Goal: Task Accomplishment & Management: Manage account settings

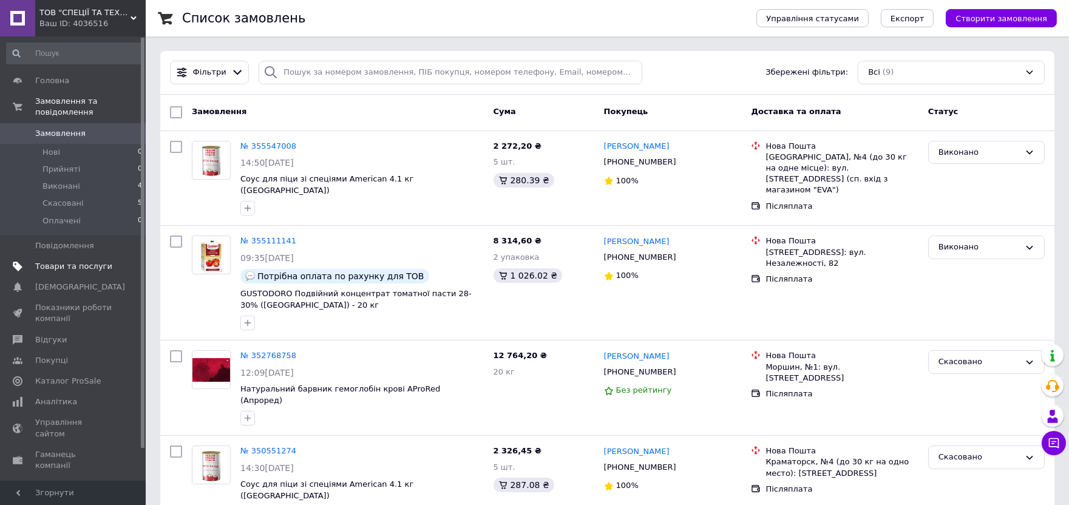
click at [64, 261] on span "Товари та послуги" at bounding box center [73, 266] width 77 height 11
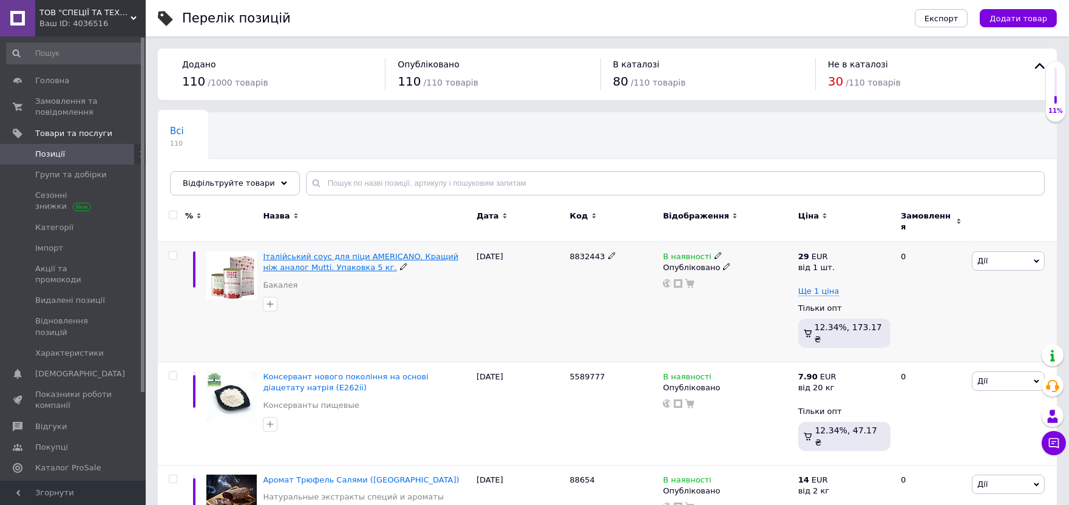
click at [313, 252] on span "Італійський соус для піци AMERICANO. Кращий ніж аналог Mutti. Упаковка 5 кг." at bounding box center [361, 262] width 196 height 20
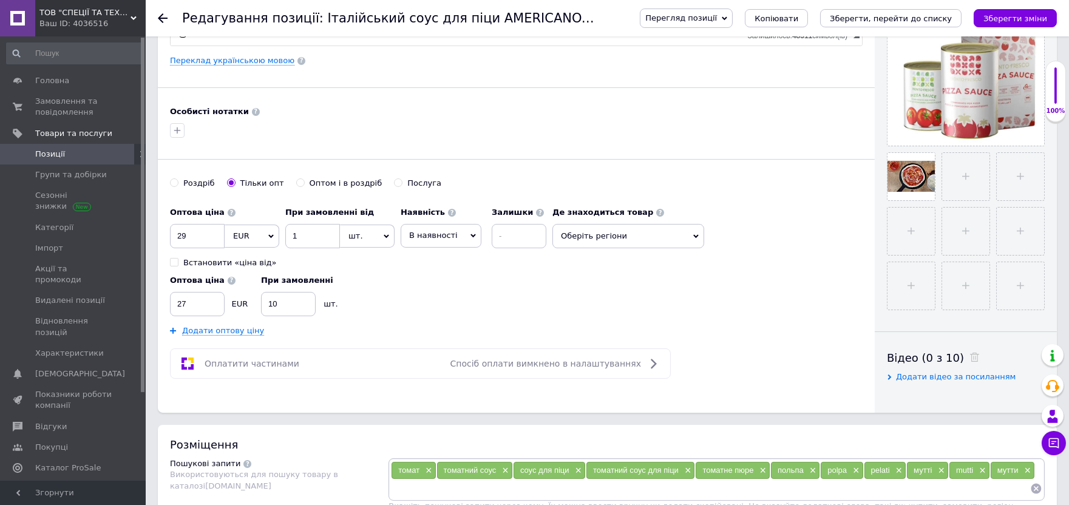
scroll to position [337, 0]
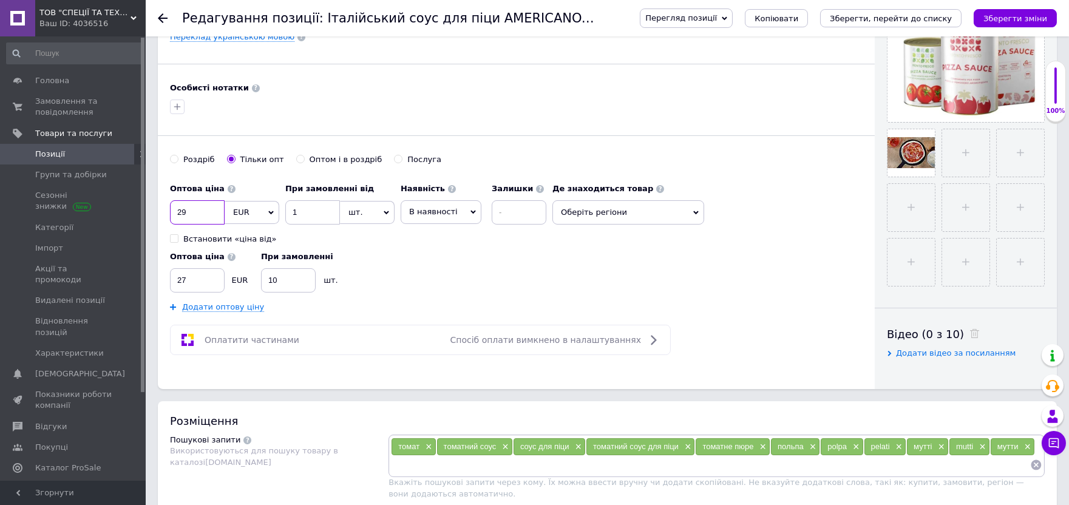
click at [205, 213] on input "29" at bounding box center [197, 212] width 55 height 24
type input "14.5"
click at [397, 259] on div "Оптова ціна 27 EUR При замовленні 10 шт." at bounding box center [361, 268] width 383 height 47
click at [187, 283] on input "27" at bounding box center [197, 280] width 55 height 24
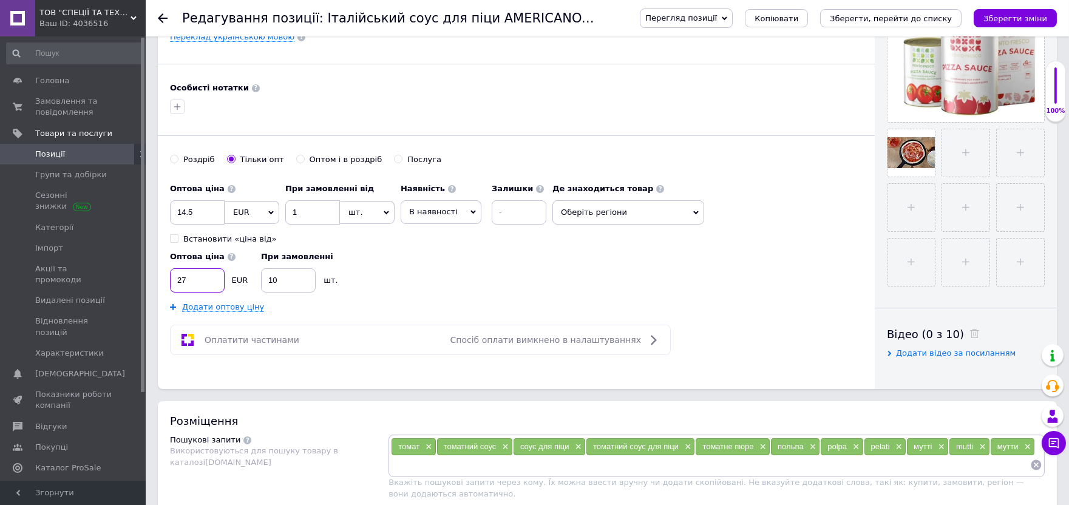
click at [187, 283] on input "27" at bounding box center [197, 280] width 55 height 24
type input "14"
click at [820, 198] on div "Оптова ціна 14.5 EUR $ CHF ₴ GBP ¥ PLN ₸ MDL HUF KGS CNY TRY KRW lei Встановити…" at bounding box center [516, 244] width 693 height 135
click at [1013, 18] on icon "Зберегти зміни" at bounding box center [1016, 18] width 64 height 9
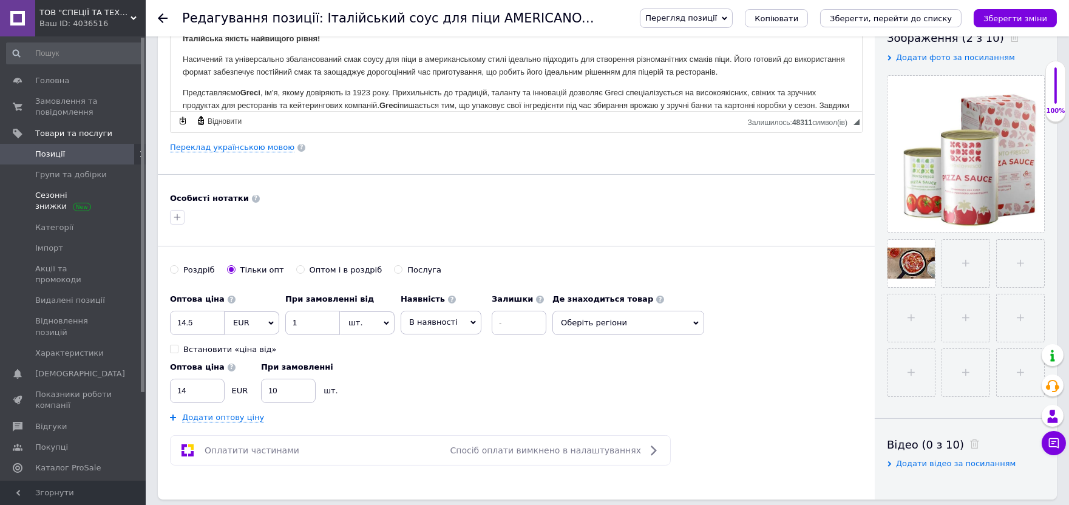
scroll to position [217, 0]
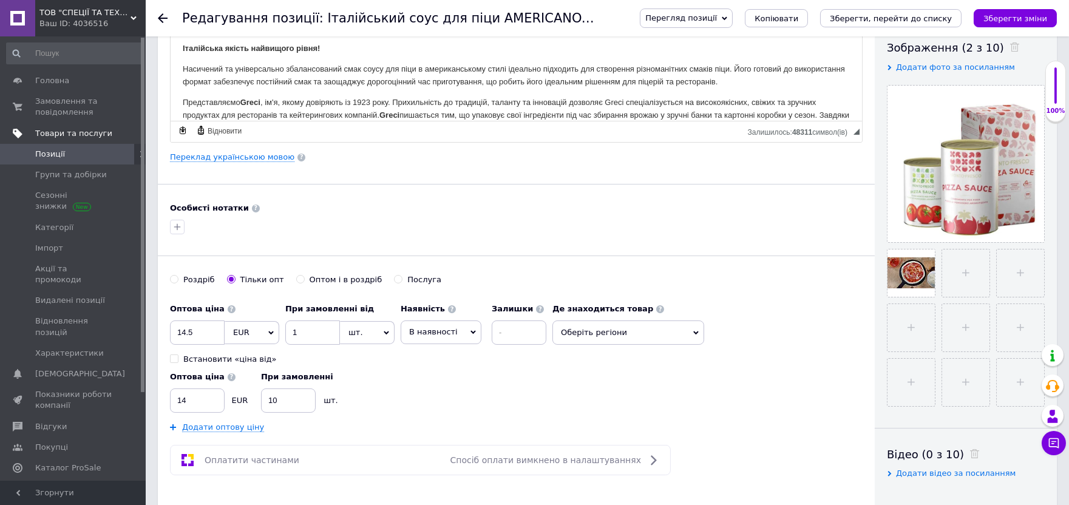
click at [60, 131] on span "Товари та послуги" at bounding box center [73, 133] width 77 height 11
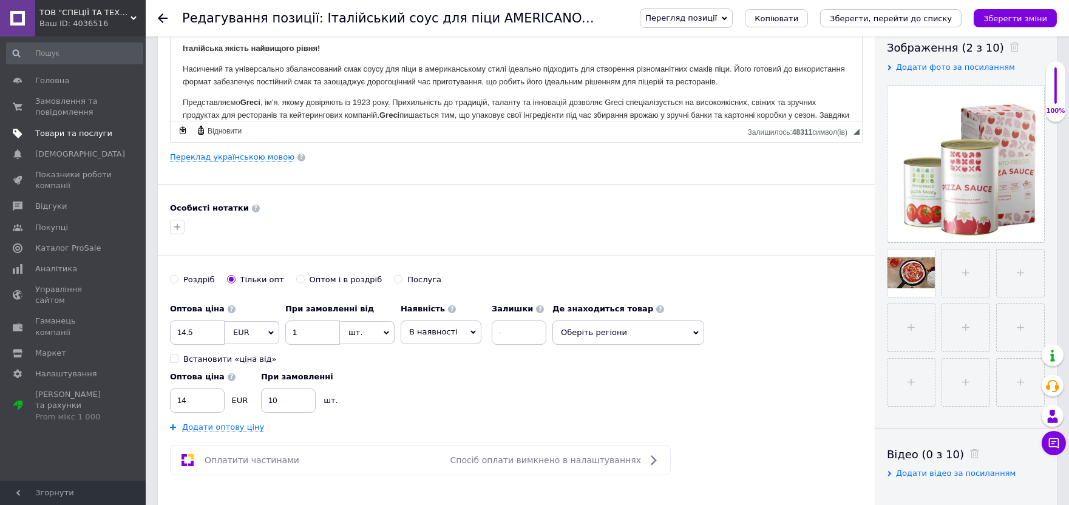
click at [61, 134] on span "Товари та послуги" at bounding box center [73, 133] width 77 height 11
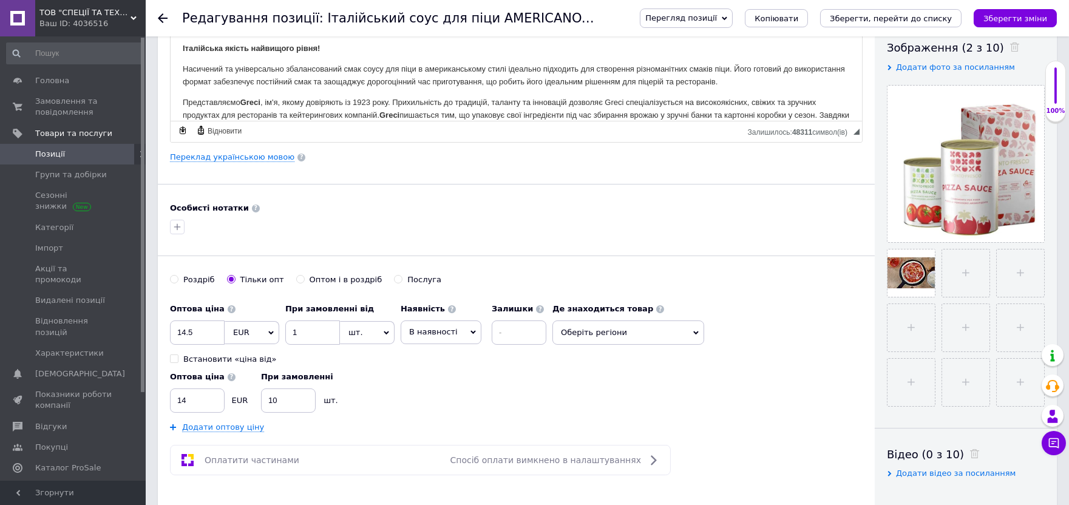
click at [56, 161] on link "Позиції" at bounding box center [74, 154] width 149 height 21
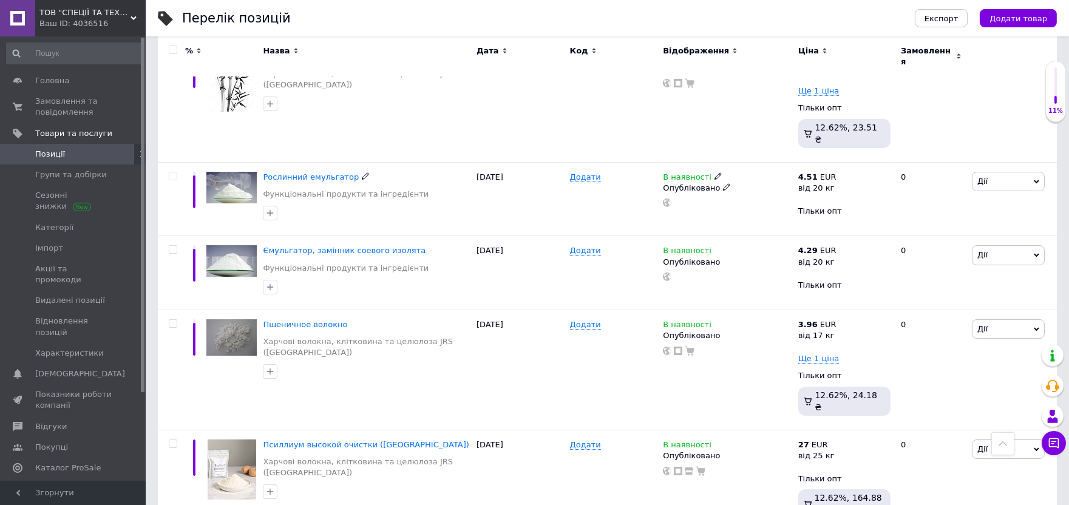
scroll to position [9098, 0]
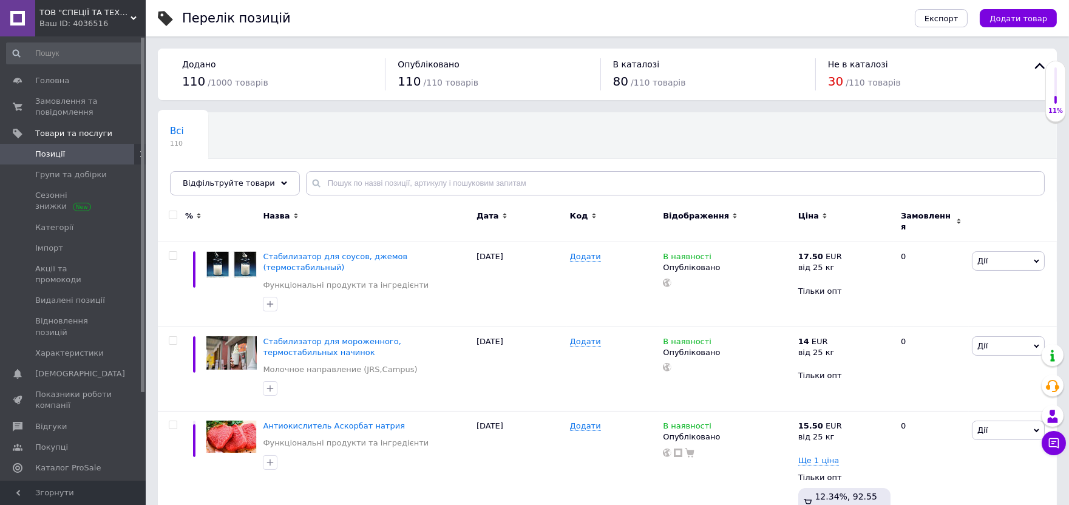
click at [58, 153] on span "Позиції" at bounding box center [50, 154] width 30 height 11
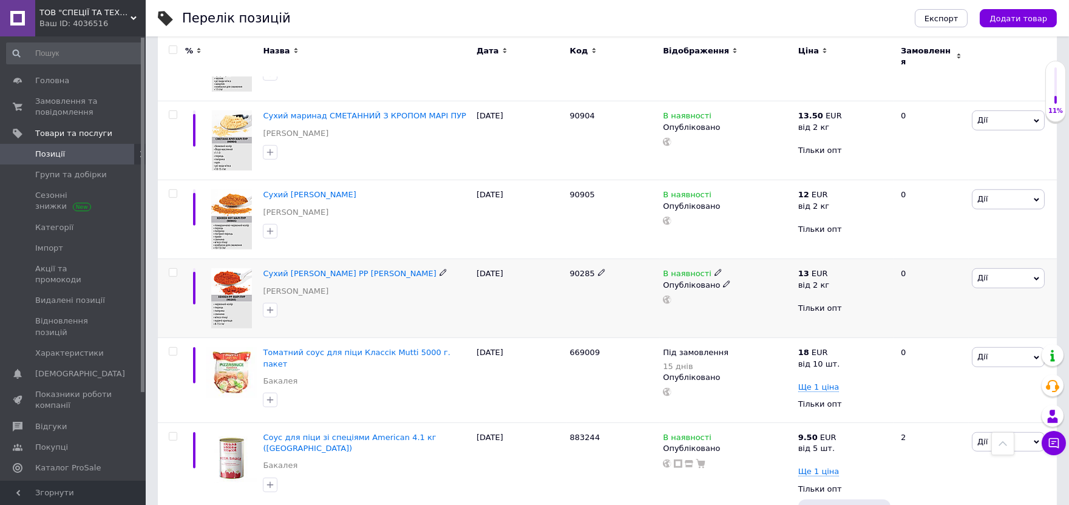
scroll to position [1686, 0]
